Goal: Task Accomplishment & Management: Manage account settings

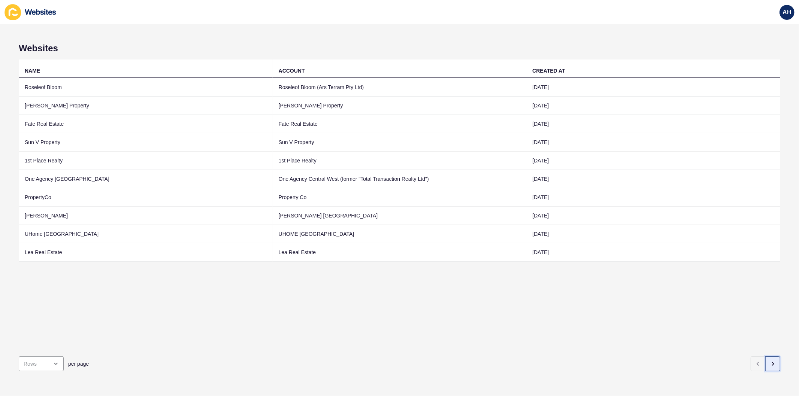
click at [772, 363] on icon "button" at bounding box center [772, 364] width 1 height 3
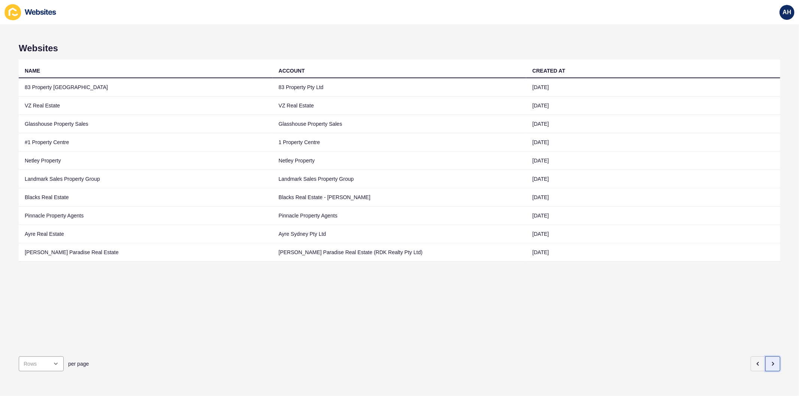
click at [772, 363] on icon "button" at bounding box center [772, 364] width 1 height 3
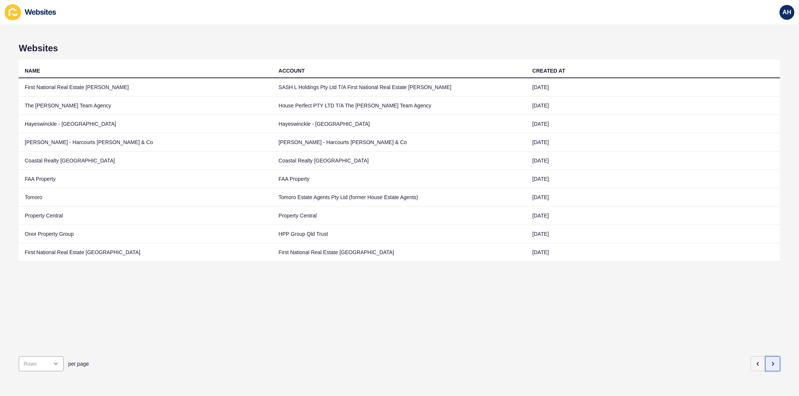
click at [772, 363] on icon "button" at bounding box center [772, 364] width 1 height 3
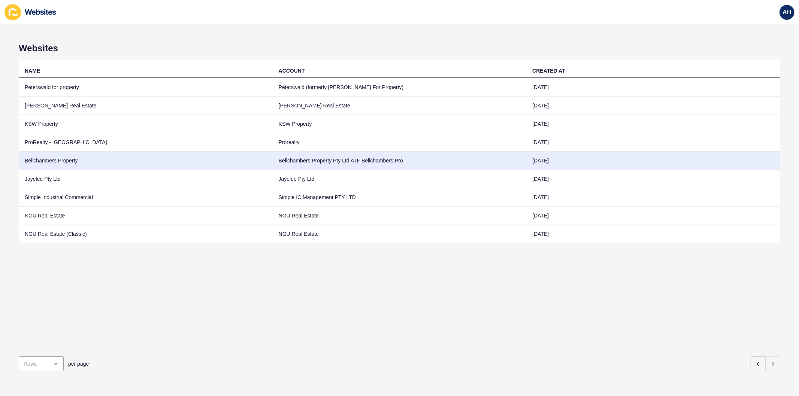
click at [273, 165] on td "Bellchambers Property Pty Ltd ATF Bellchambers Pro" at bounding box center [400, 161] width 254 height 18
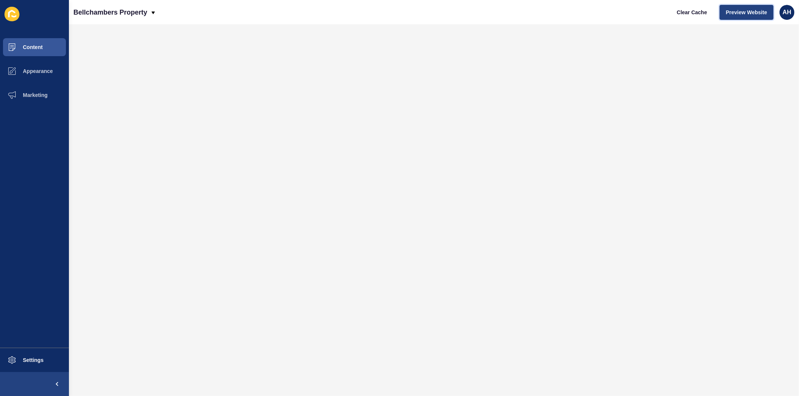
click at [742, 13] on span "Preview Website" at bounding box center [746, 12] width 41 height 7
click at [40, 46] on span "Content" at bounding box center [21, 47] width 44 height 6
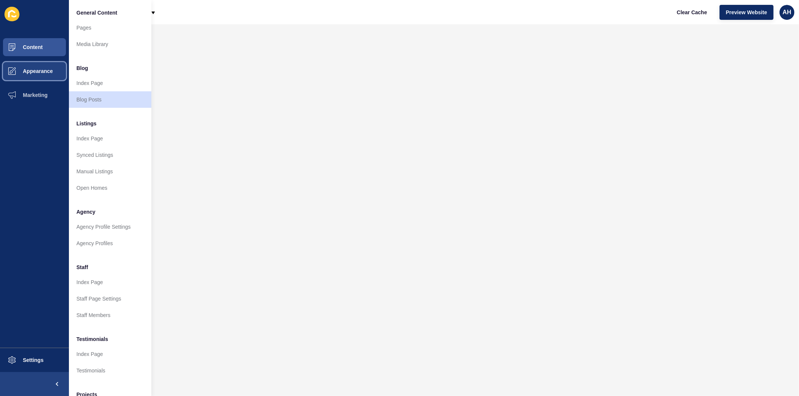
click at [36, 69] on span "Appearance" at bounding box center [26, 71] width 54 height 6
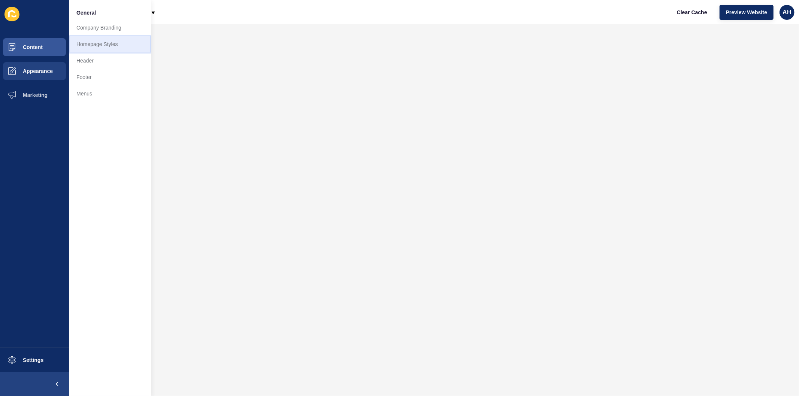
click at [117, 43] on link "Homepage Styles" at bounding box center [110, 44] width 82 height 16
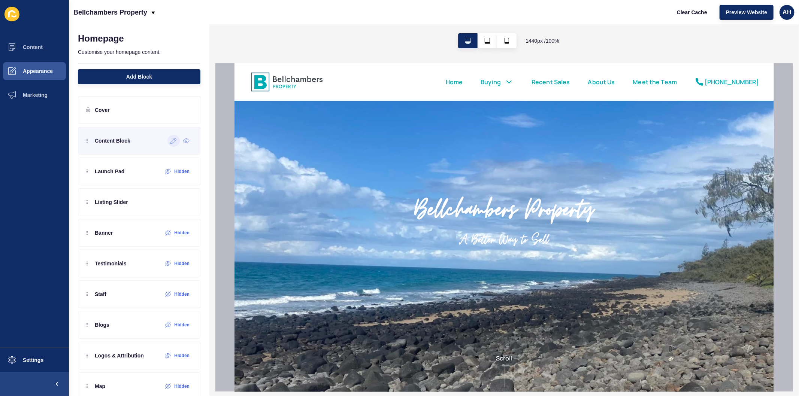
click at [167, 141] on div at bounding box center [173, 141] width 12 height 12
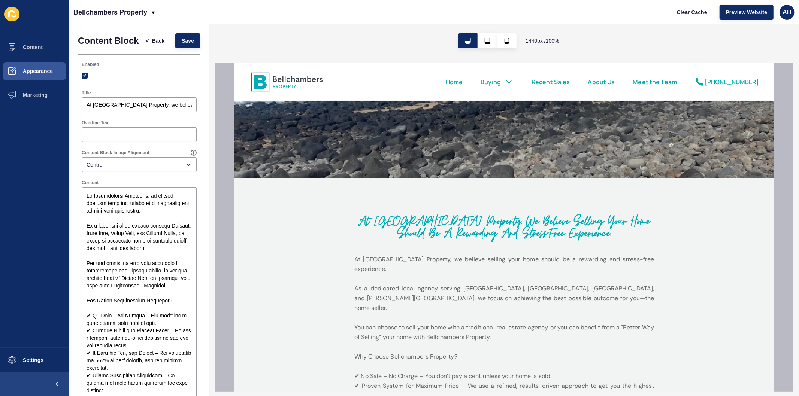
scroll to position [291, 0]
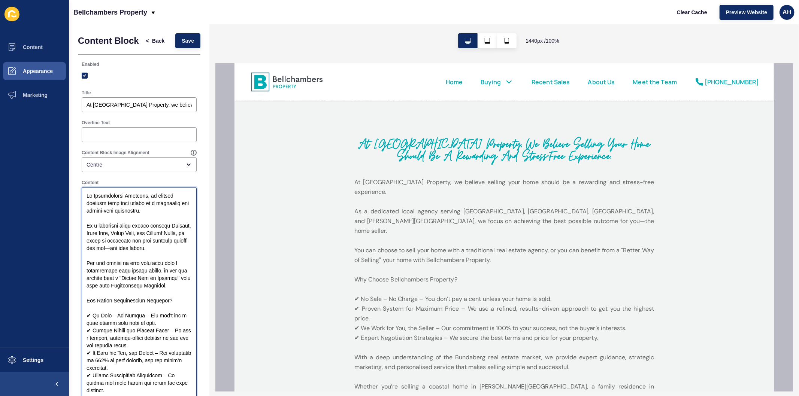
drag, startPoint x: 174, startPoint y: 217, endPoint x: 69, endPoint y: 203, distance: 106.6
click at [69, 203] on div "Content Appearance Marketing Settings Bellchambers Property Clear Cache Preview…" at bounding box center [399, 198] width 799 height 396
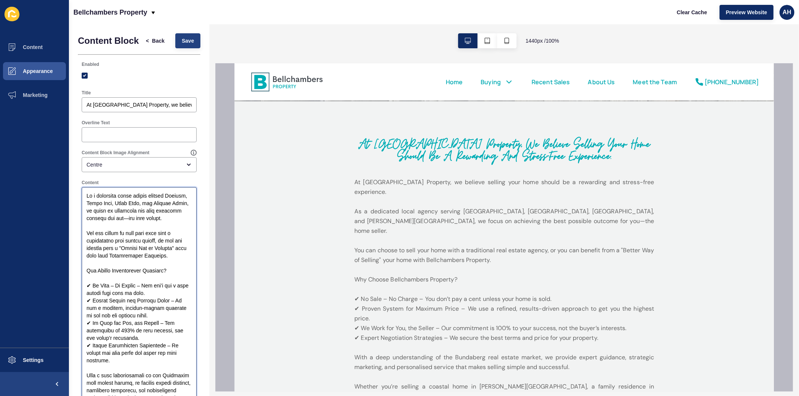
type textarea "Lo i dolorsita conse adipis elitsed Doeiusm, Tempo Inci, Utlab Etdo, mag Aliqua…"
click at [180, 39] on button "Save" at bounding box center [187, 40] width 25 height 15
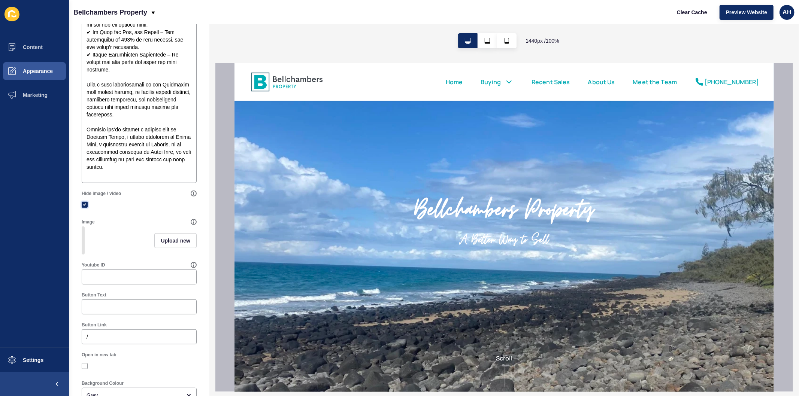
click at [83, 208] on label at bounding box center [85, 205] width 6 height 6
click at [83, 207] on input "Hide image / video" at bounding box center [85, 205] width 5 height 5
checkbox input "false"
click at [169, 248] on button "Upload new" at bounding box center [175, 240] width 42 height 15
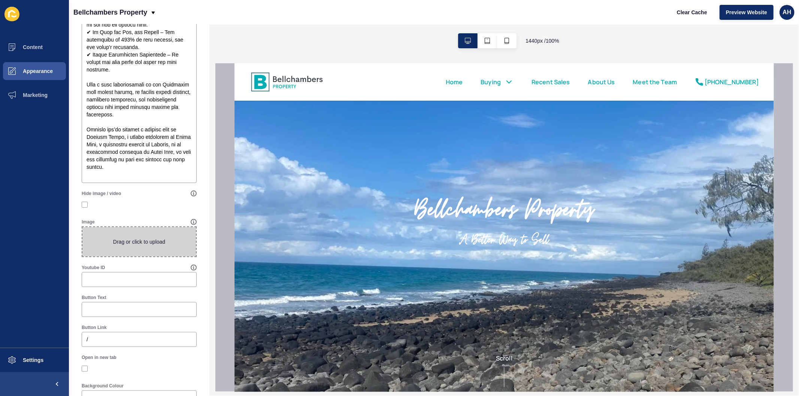
click at [149, 252] on span at bounding box center [138, 241] width 113 height 29
click at [82, 227] on input "Drag or click to upload" at bounding box center [82, 227] width 0 height 0
type input "C:\fakepath\Website Pic 1.jpg"
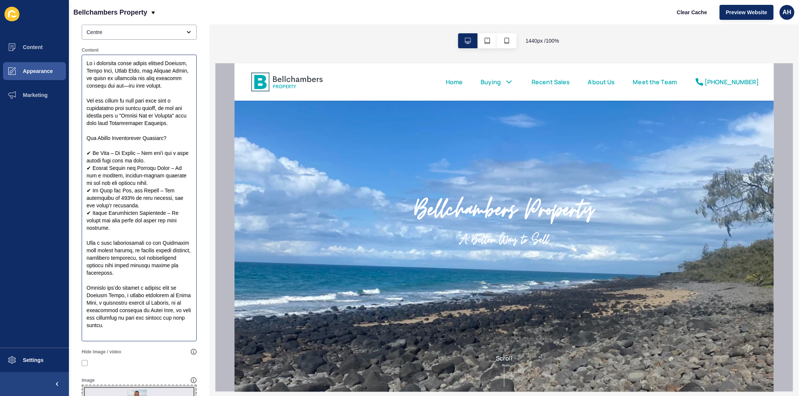
scroll to position [42, 0]
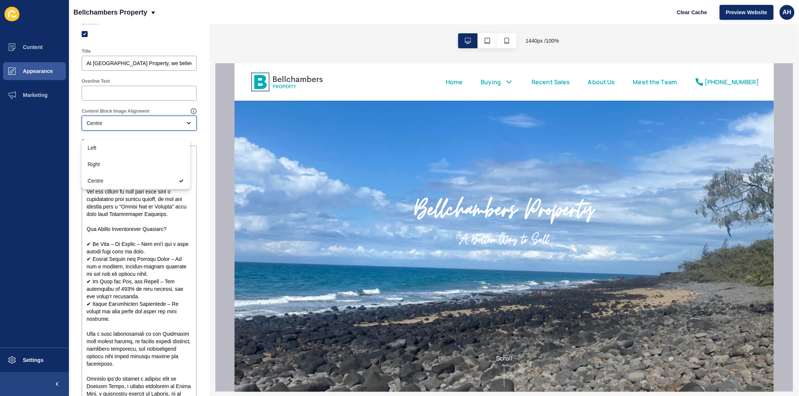
click at [126, 126] on div "Centre" at bounding box center [134, 122] width 95 height 7
click at [130, 168] on span "Right" at bounding box center [136, 164] width 97 height 7
type input "Right"
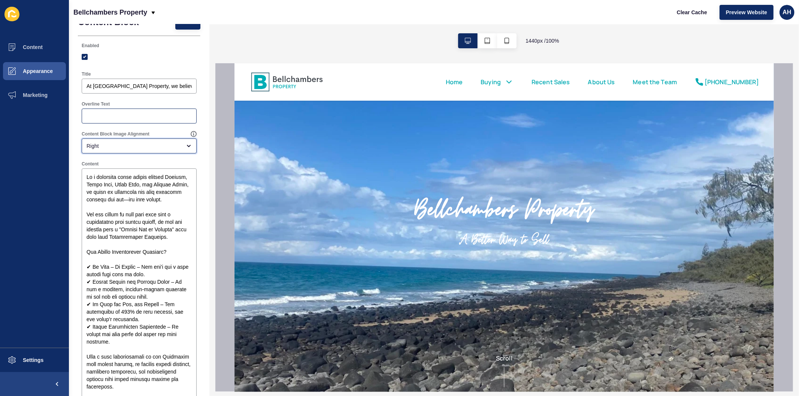
scroll to position [0, 0]
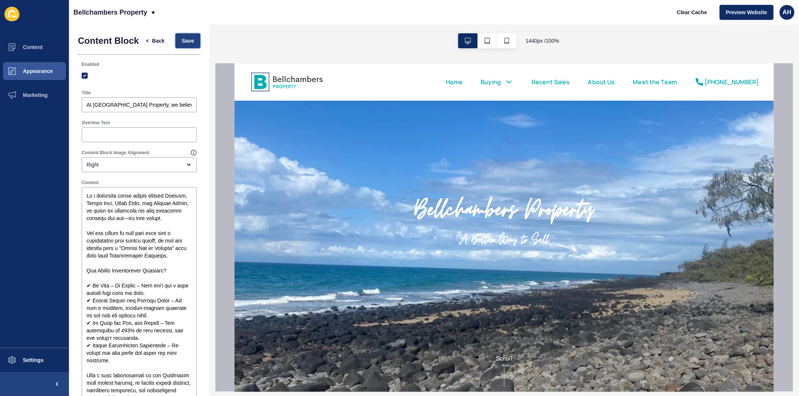
click at [184, 43] on span "Save" at bounding box center [188, 40] width 12 height 7
click at [687, 13] on span "Clear Cache" at bounding box center [692, 12] width 30 height 7
click at [33, 50] on span "Content" at bounding box center [21, 47] width 44 height 6
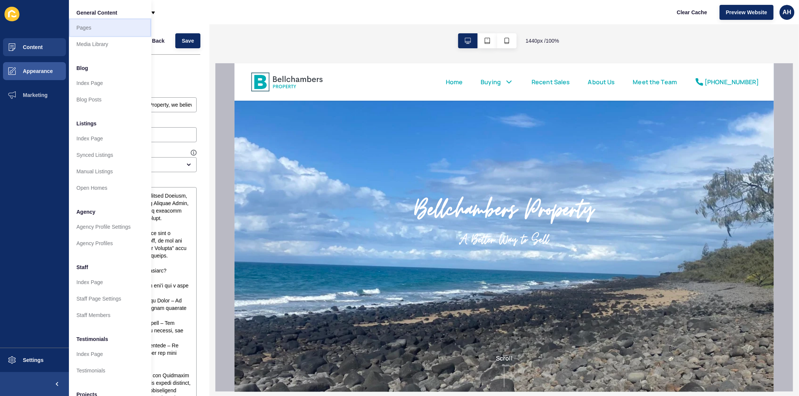
click at [85, 29] on link "Pages" at bounding box center [110, 27] width 82 height 16
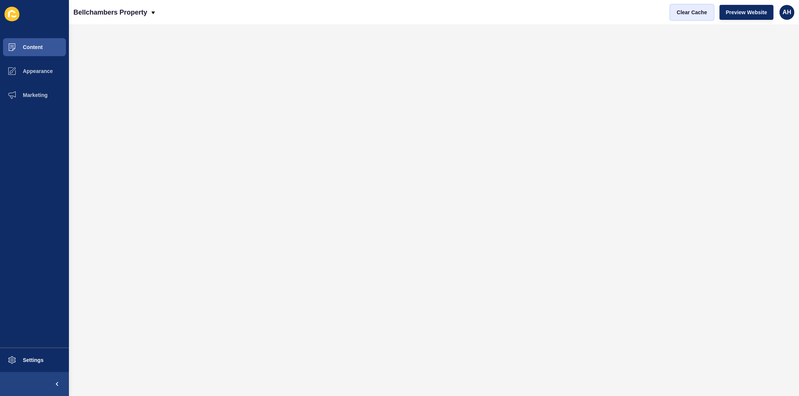
click at [687, 9] on span "Clear Cache" at bounding box center [692, 12] width 30 height 7
click at [700, 15] on span "Clear Cache" at bounding box center [692, 12] width 30 height 7
click at [30, 44] on span "Content" at bounding box center [21, 47] width 44 height 6
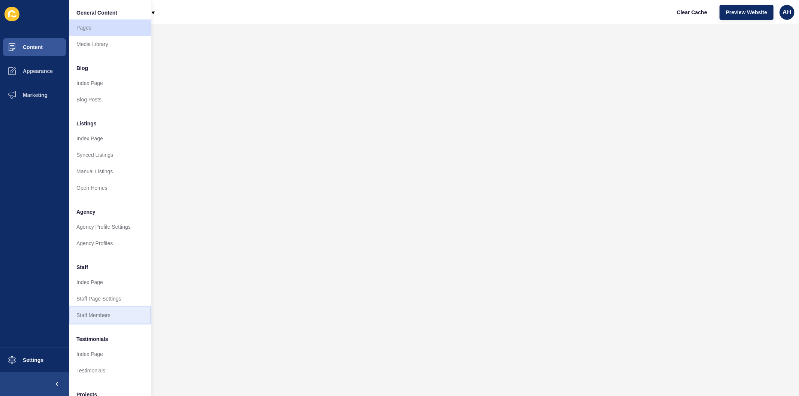
click at [93, 315] on link "Staff Members" at bounding box center [110, 315] width 82 height 16
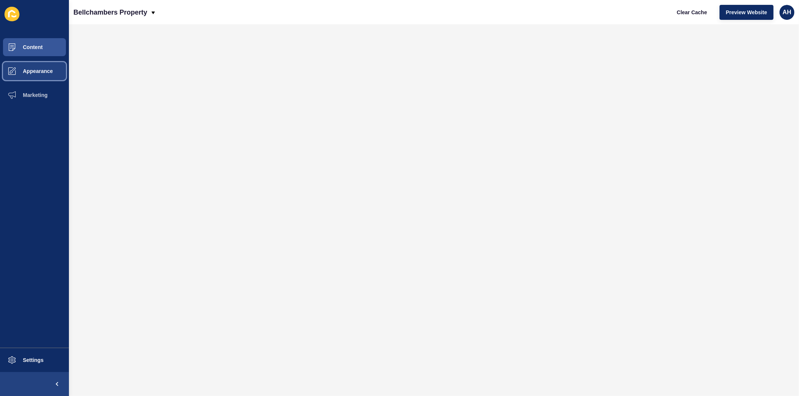
click at [32, 73] on span "Appearance" at bounding box center [26, 71] width 54 height 6
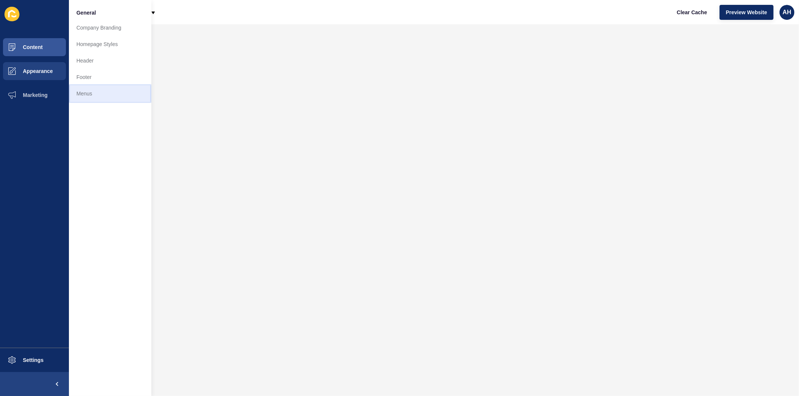
click at [98, 100] on link "Menus" at bounding box center [110, 93] width 82 height 16
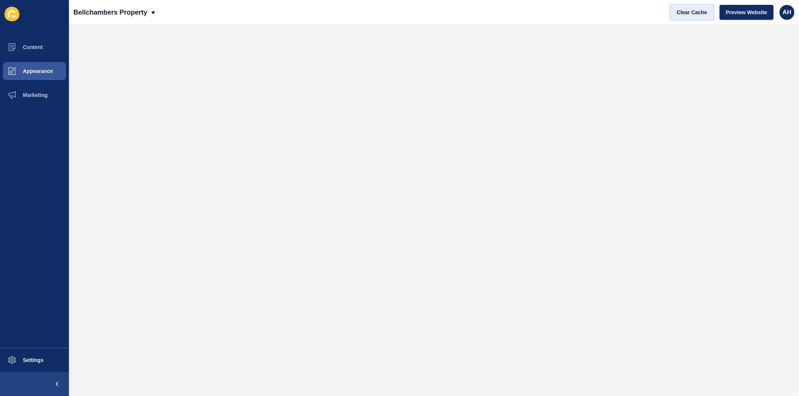
click at [683, 14] on span "Clear Cache" at bounding box center [692, 12] width 30 height 7
click at [747, 10] on span "Preview Website" at bounding box center [746, 12] width 41 height 7
click at [40, 81] on button "Appearance" at bounding box center [34, 71] width 69 height 24
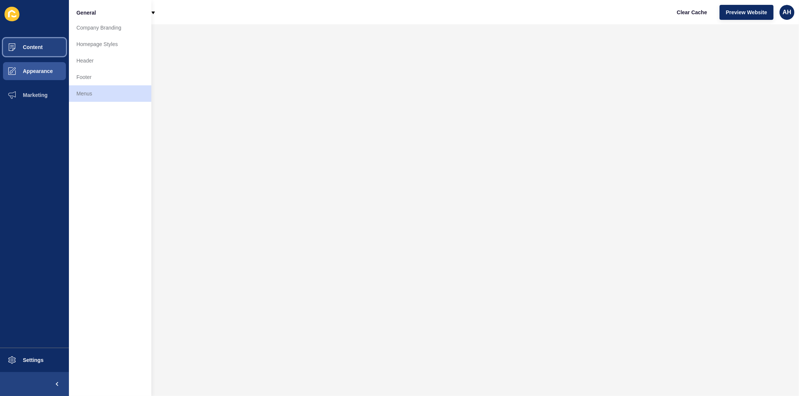
click at [38, 43] on button "Content" at bounding box center [34, 47] width 69 height 24
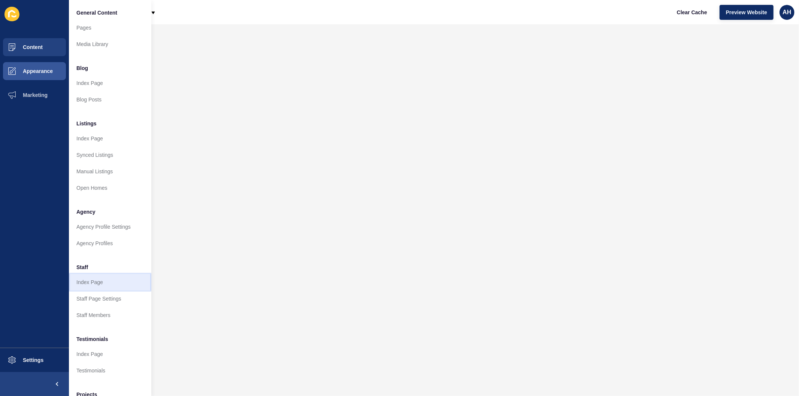
click at [105, 283] on link "Index Page" at bounding box center [110, 282] width 82 height 16
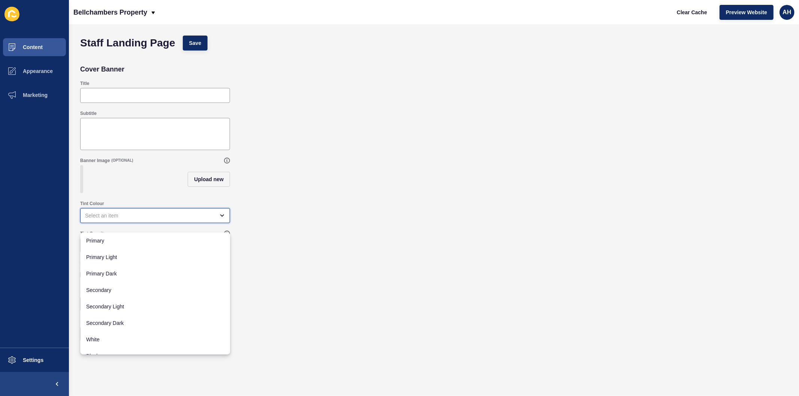
click at [143, 219] on div "close menu" at bounding box center [150, 215] width 130 height 7
click at [127, 239] on span "Primary" at bounding box center [155, 240] width 138 height 7
type input "Primary"
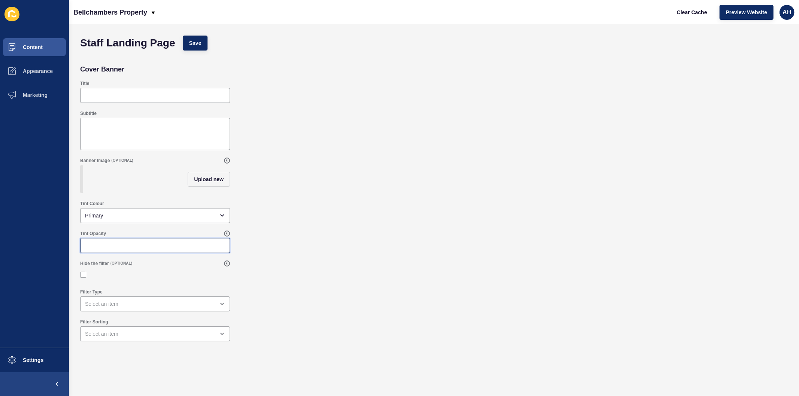
click at [126, 249] on input "Tint Opacity" at bounding box center [155, 245] width 140 height 7
type input "100"
click at [196, 42] on span "Save" at bounding box center [195, 42] width 12 height 7
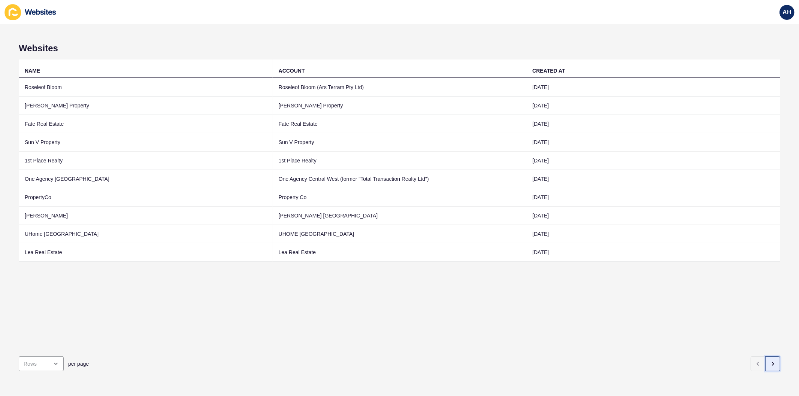
click at [772, 358] on button "button" at bounding box center [772, 364] width 15 height 15
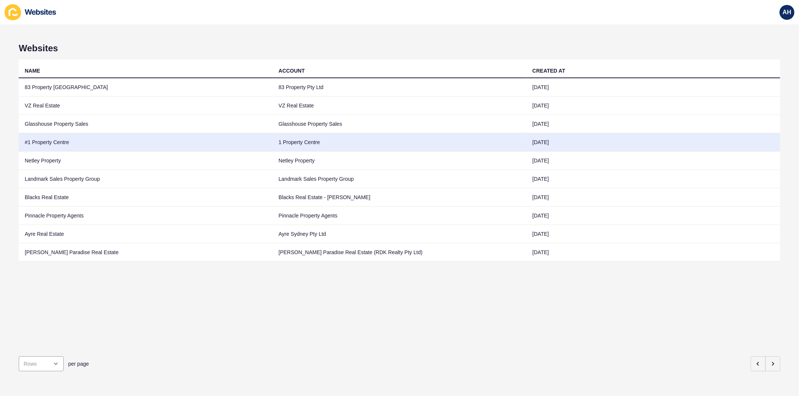
click at [208, 142] on td "#1 Property Centre" at bounding box center [146, 142] width 254 height 18
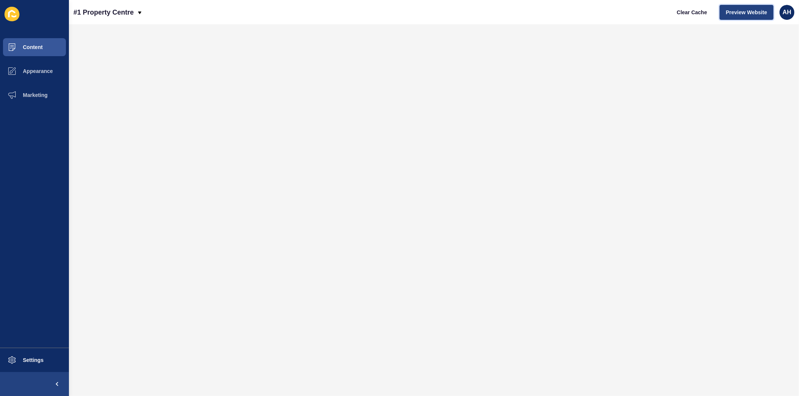
click at [745, 16] on button "Preview Website" at bounding box center [746, 12] width 54 height 15
